Goal: Check status: Check status

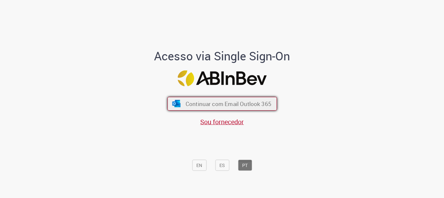
click at [218, 107] on button "Continuar com Email Outlook 365" at bounding box center [223, 104] width 110 height 14
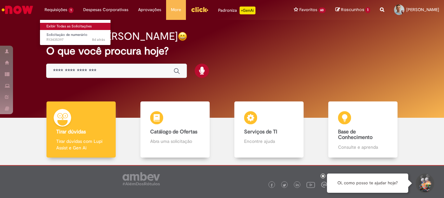
click at [63, 23] on link "Exibir Todas as Solicitações" at bounding box center [76, 26] width 72 height 7
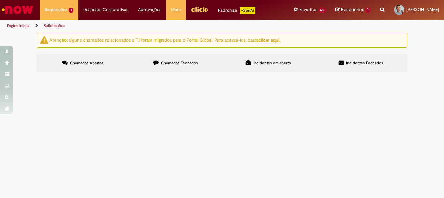
click at [0, 0] on span "FATURA CAN SETEMBRO - 2025" at bounding box center [0, 0] width 0 height 0
